Goal: Navigation & Orientation: Understand site structure

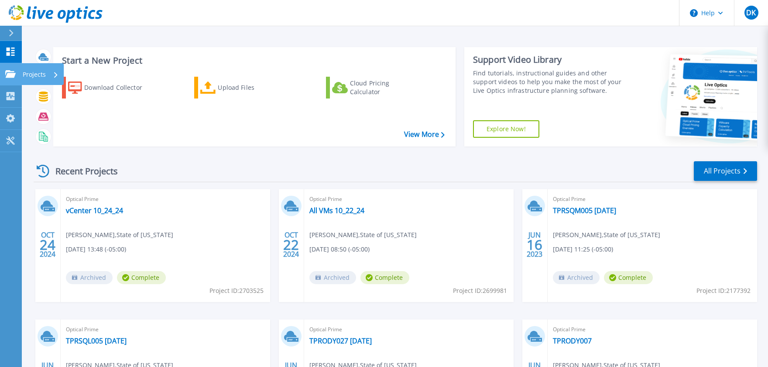
click at [21, 74] on link "Projects Projects" at bounding box center [11, 74] width 22 height 22
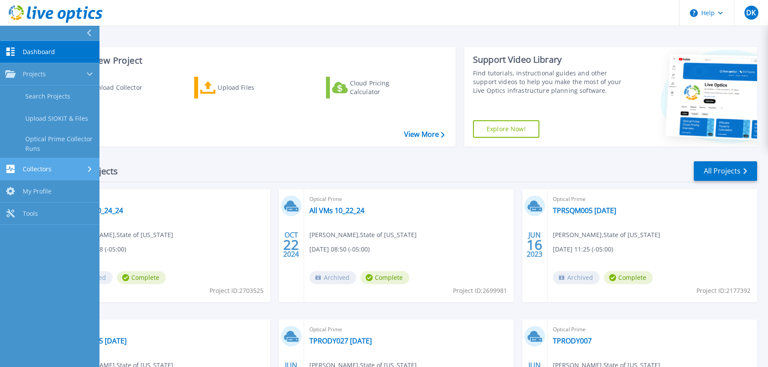
click at [66, 166] on div "Collectors" at bounding box center [49, 169] width 89 height 8
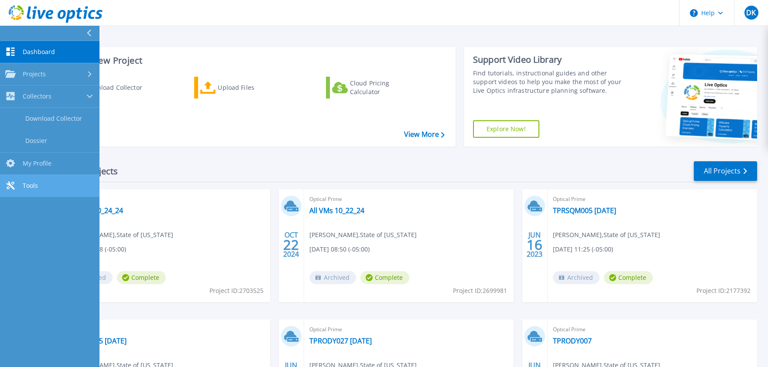
click at [63, 190] on link "Tools Tools" at bounding box center [49, 186] width 99 height 22
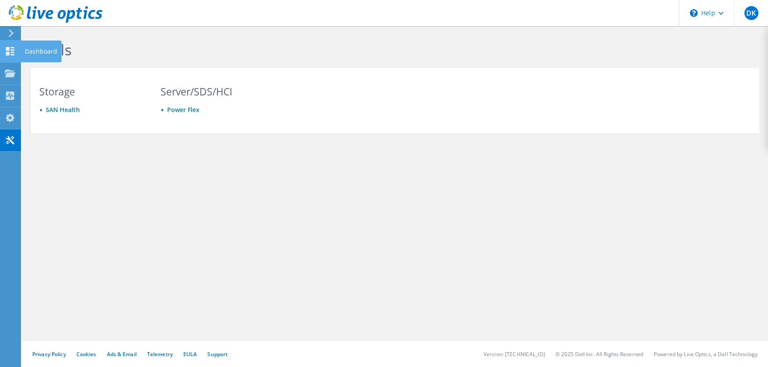
click at [7, 48] on use at bounding box center [10, 51] width 8 height 8
